Goal: Transaction & Acquisition: Purchase product/service

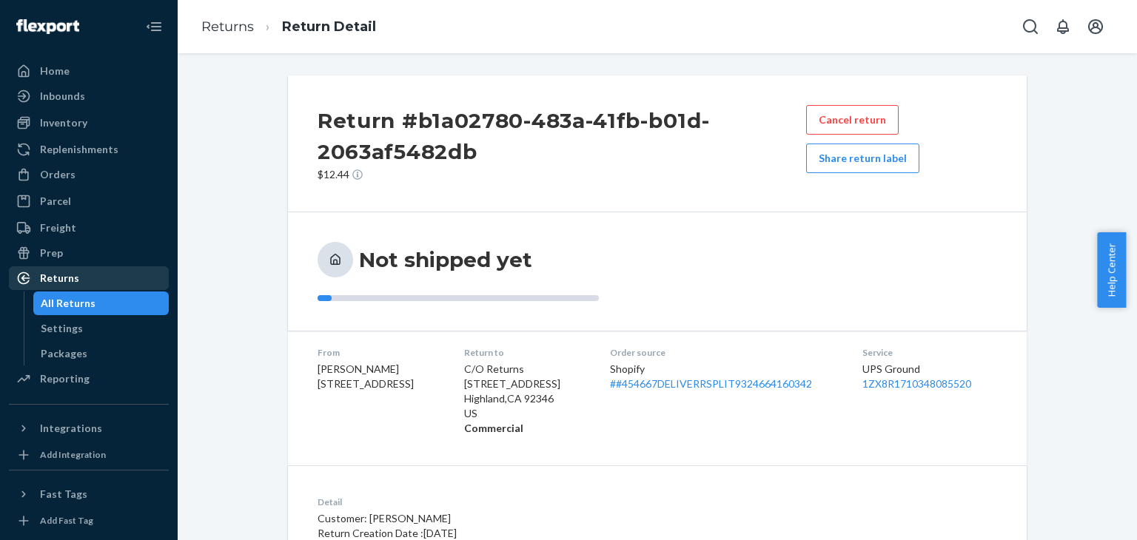
click at [85, 276] on div "Returns" at bounding box center [88, 278] width 157 height 21
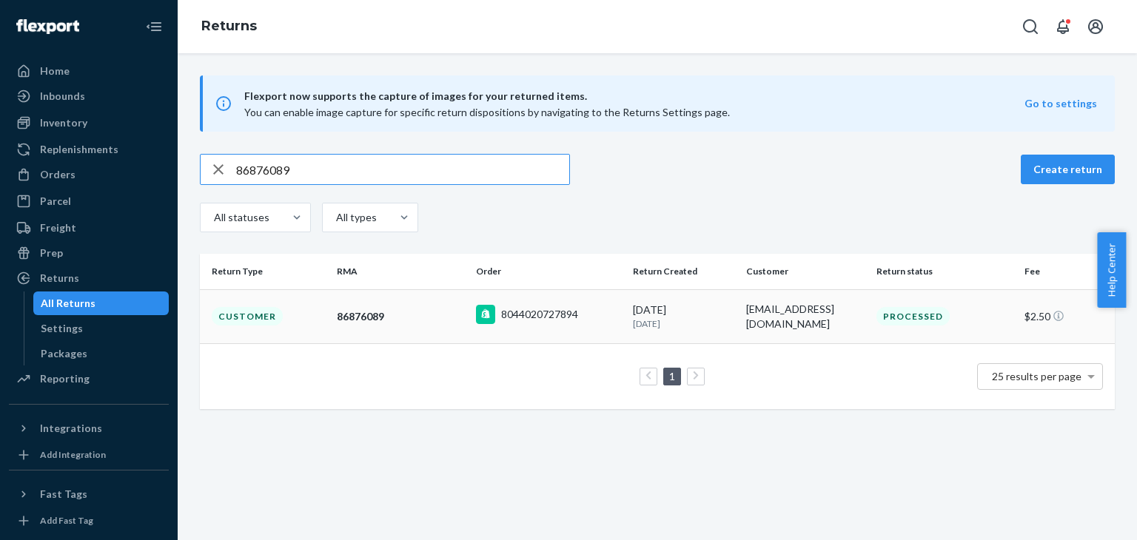
type input "86876089"
click at [431, 317] on div "86876089" at bounding box center [400, 316] width 127 height 15
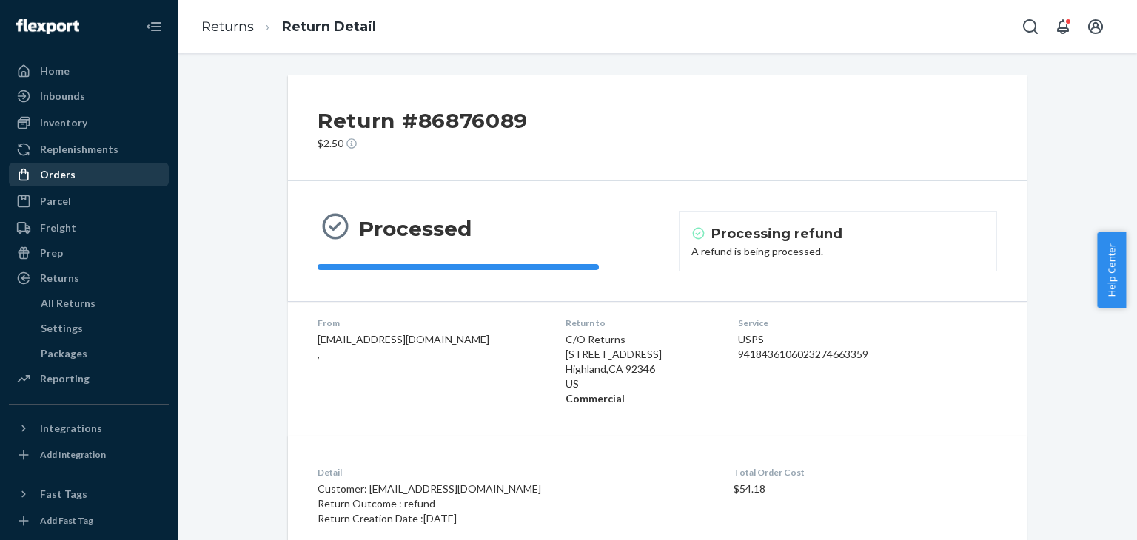
click at [89, 164] on div "Orders" at bounding box center [88, 174] width 157 height 21
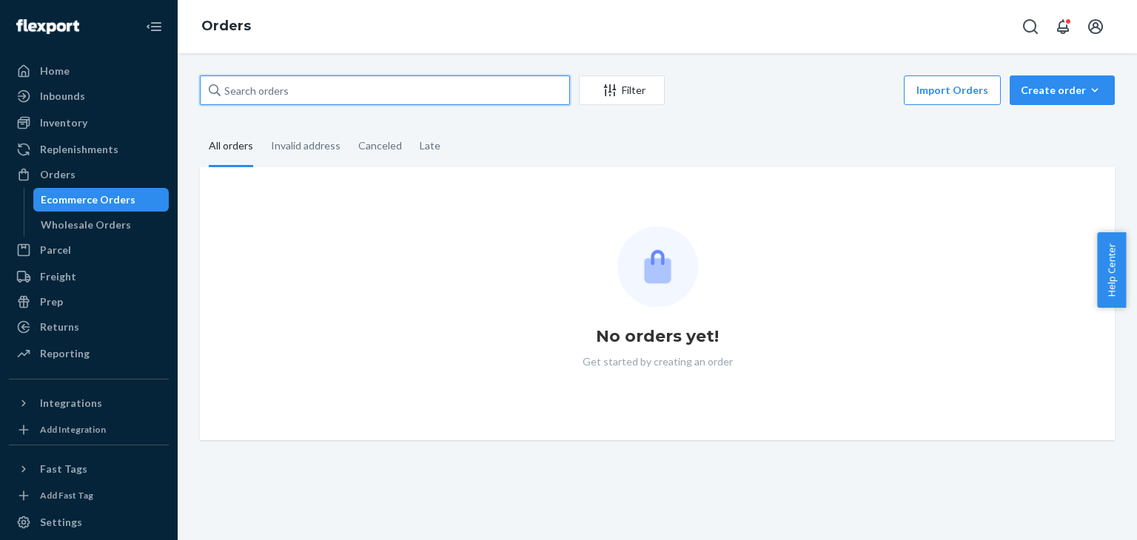
click at [425, 88] on input "text" at bounding box center [385, 91] width 370 height 30
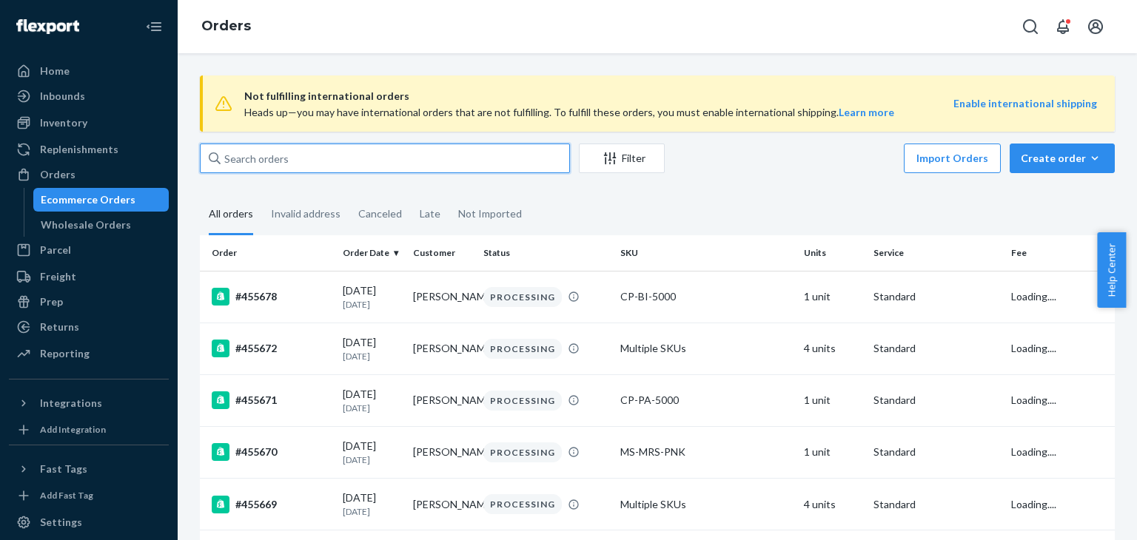
click at [338, 164] on input "text" at bounding box center [385, 159] width 370 height 30
paste input "#454624"
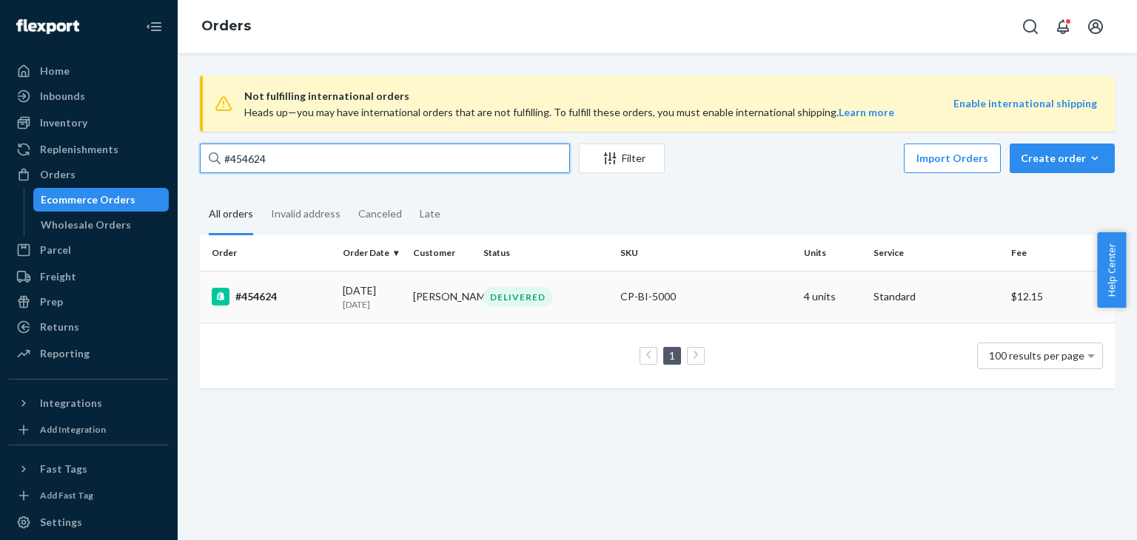
type input "#454624"
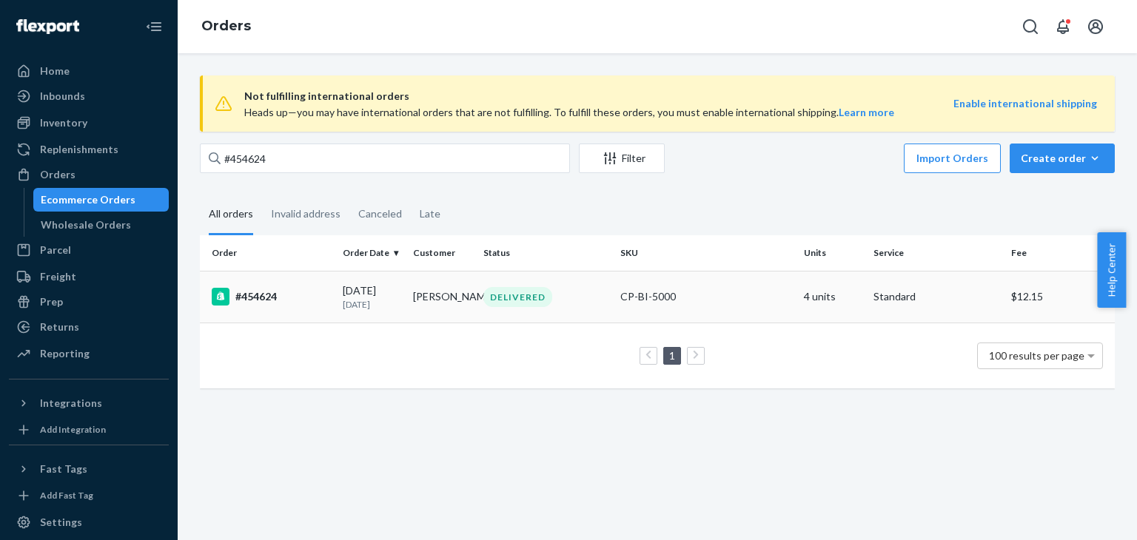
click at [566, 297] on div "DELIVERED" at bounding box center [545, 297] width 131 height 20
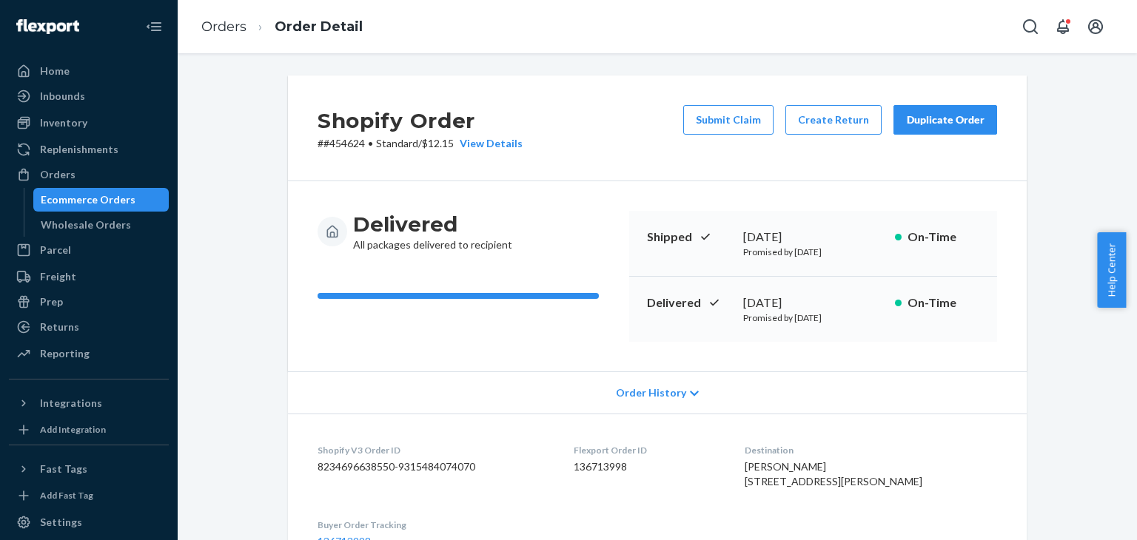
click at [972, 127] on div "Duplicate Order" at bounding box center [945, 120] width 78 height 15
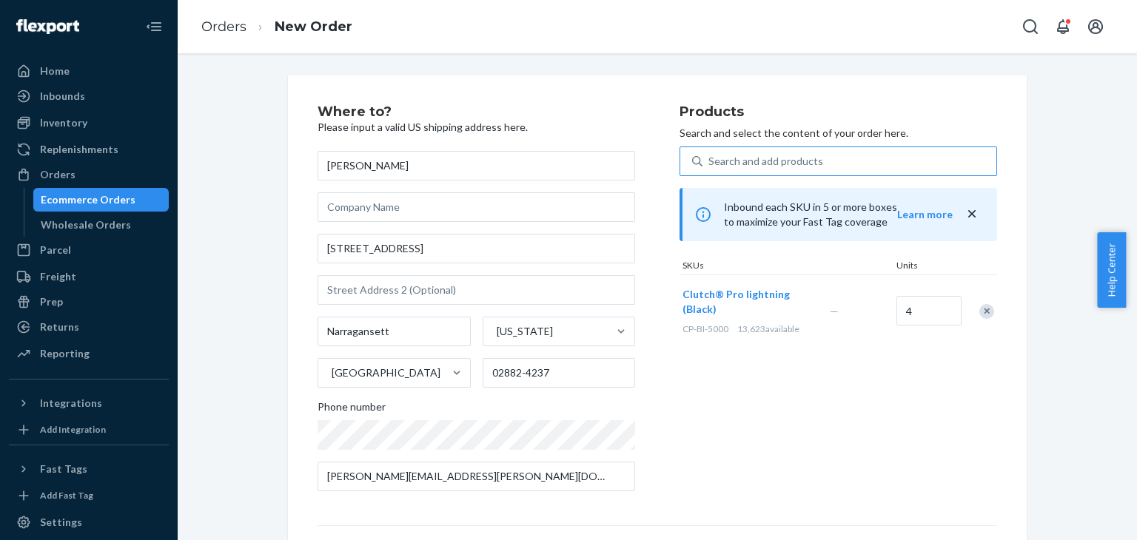
click at [938, 149] on div "Search and add products" at bounding box center [850, 161] width 294 height 27
click at [710, 154] on input "Search and add products" at bounding box center [708, 161] width 1 height 15
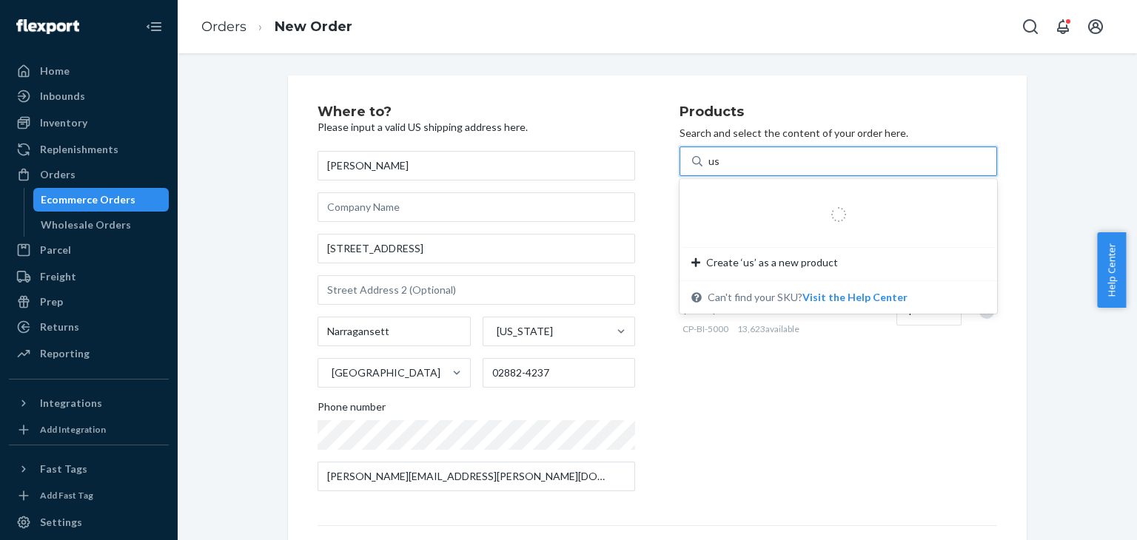
type input "usb"
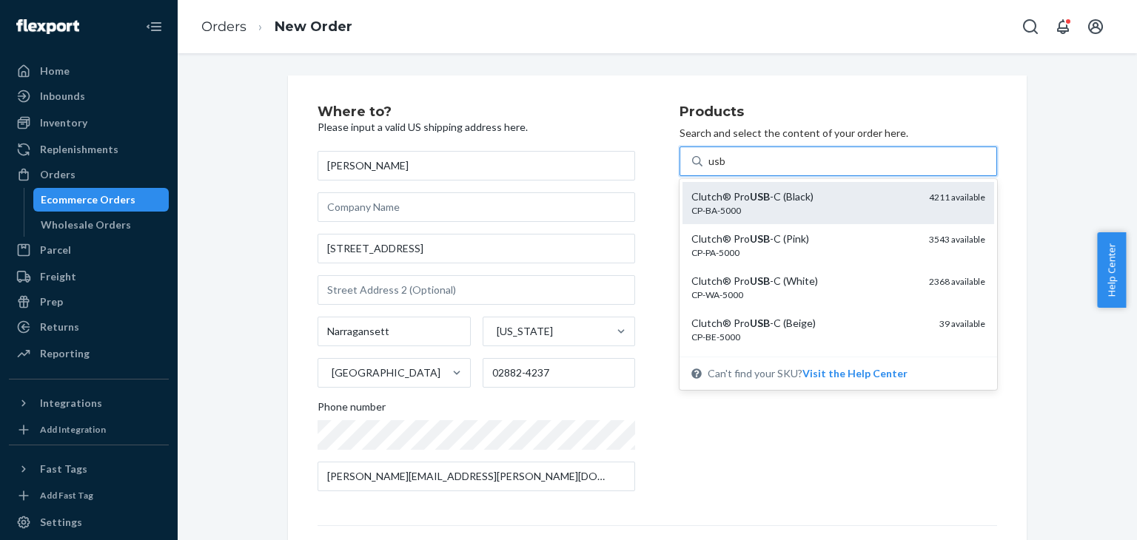
click at [859, 195] on div "Clutch® Pro USB -C (Black)" at bounding box center [804, 197] width 226 height 15
click at [726, 169] on input "usb" at bounding box center [717, 161] width 18 height 15
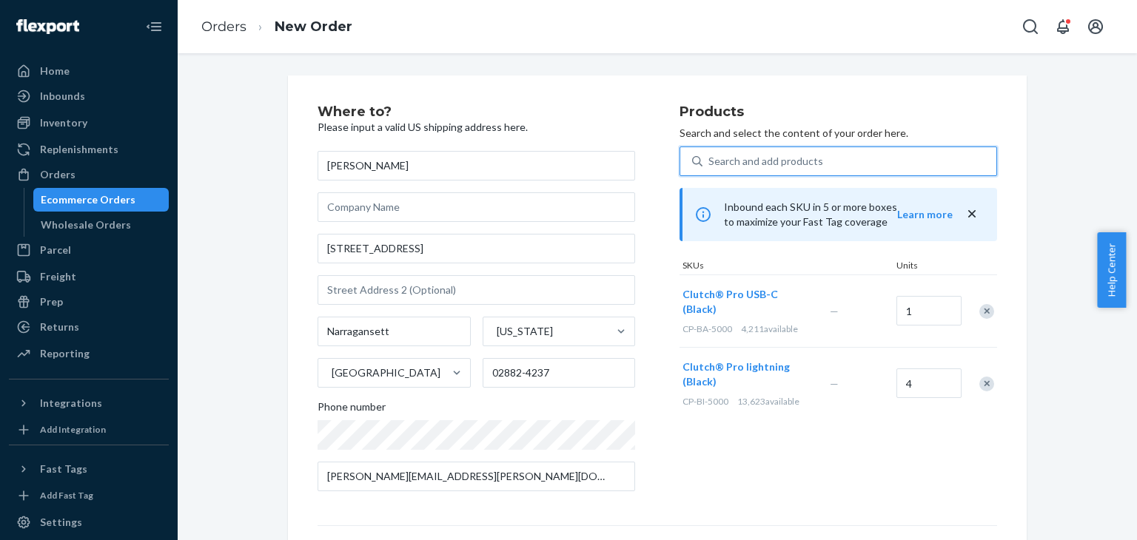
click at [983, 377] on div "Remove Item" at bounding box center [986, 384] width 15 height 15
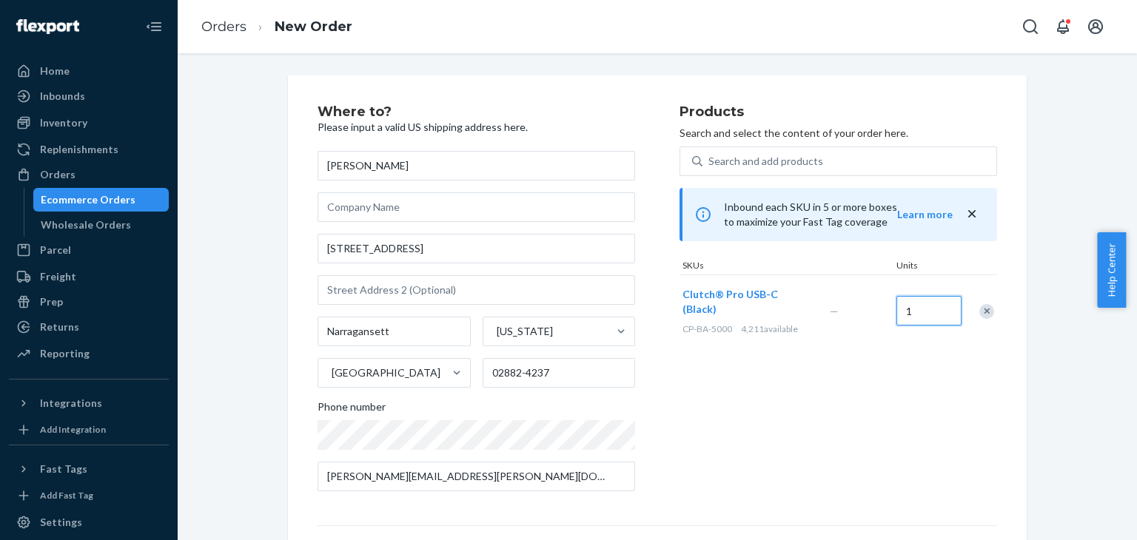
click at [918, 312] on input "1" at bounding box center [929, 311] width 65 height 30
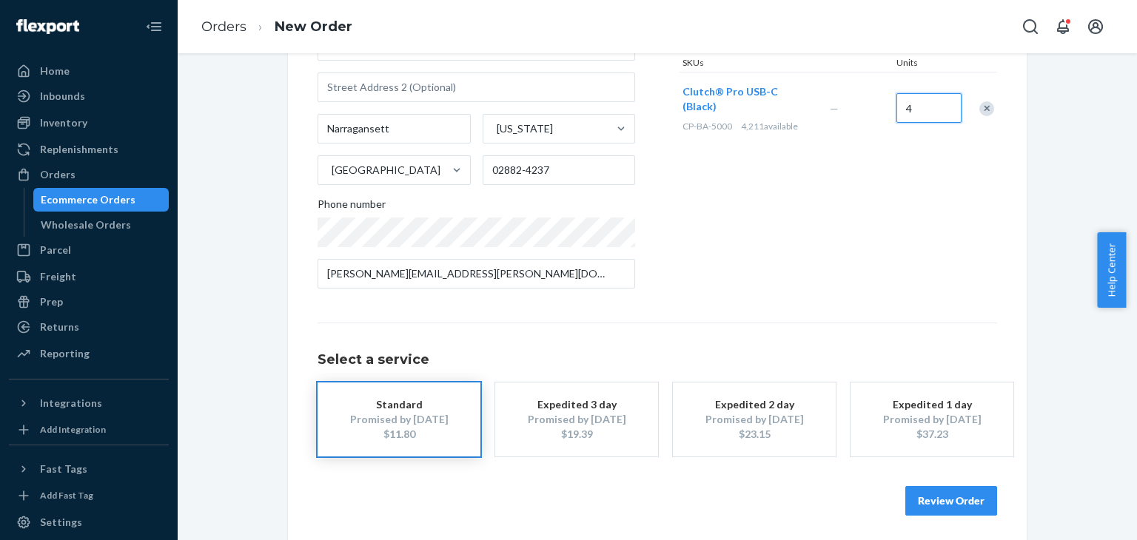
scroll to position [207, 0]
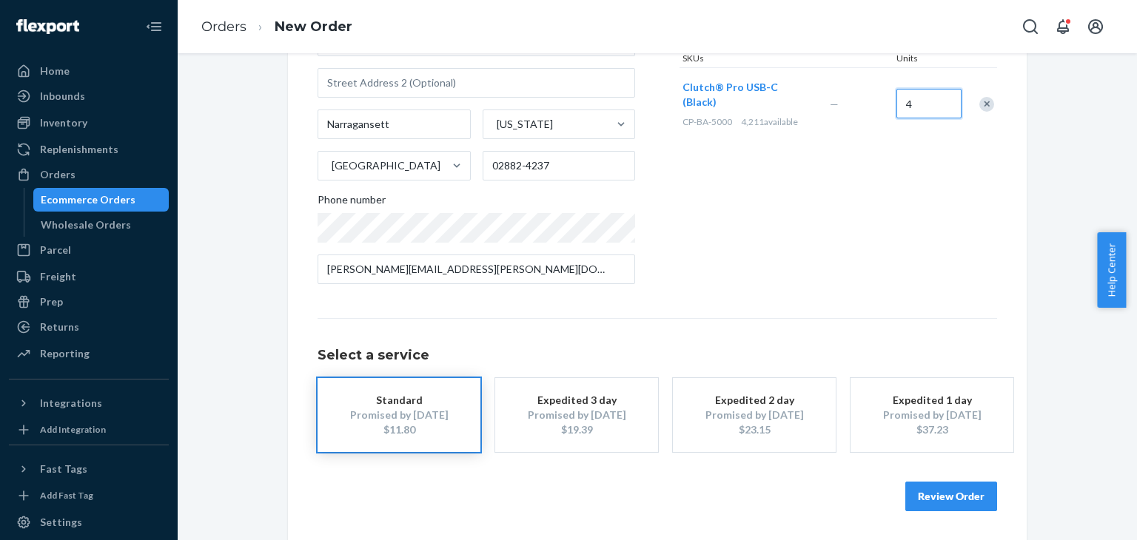
type input "4"
click at [940, 489] on button "Review Order" at bounding box center [951, 497] width 92 height 30
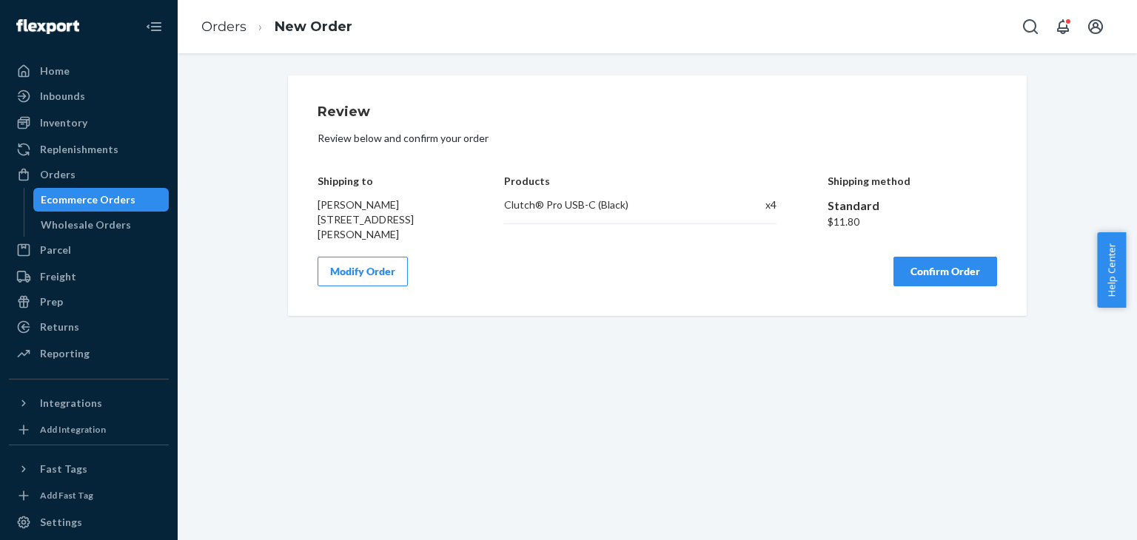
scroll to position [0, 0]
click at [921, 274] on button "Confirm Order" at bounding box center [946, 272] width 104 height 30
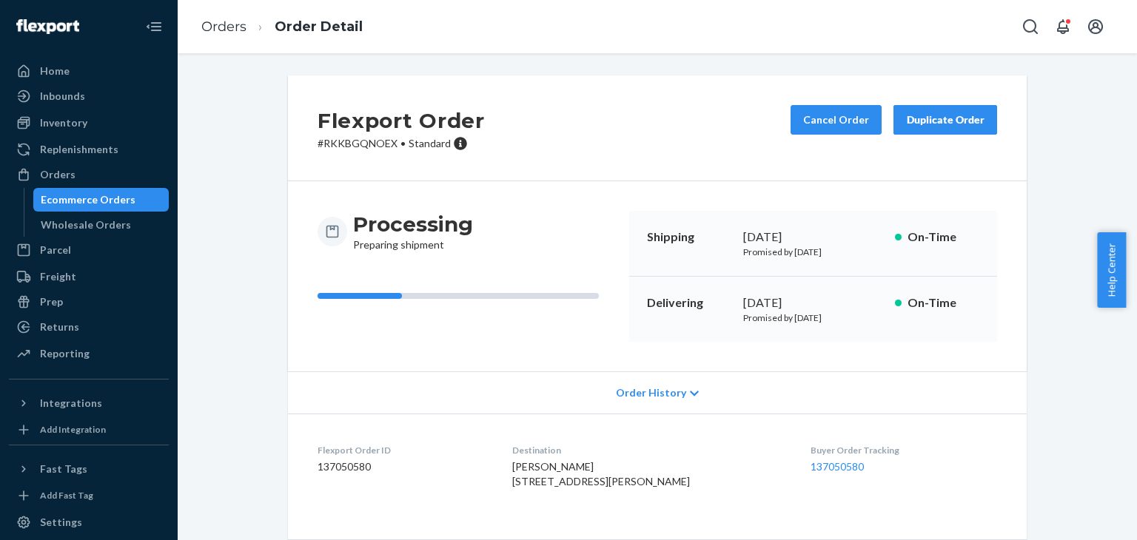
click at [363, 144] on p "# RKKBGQNOEX • Standard" at bounding box center [401, 143] width 167 height 15
copy p "RKKBGQNOEX"
